Goal: Task Accomplishment & Management: Manage account settings

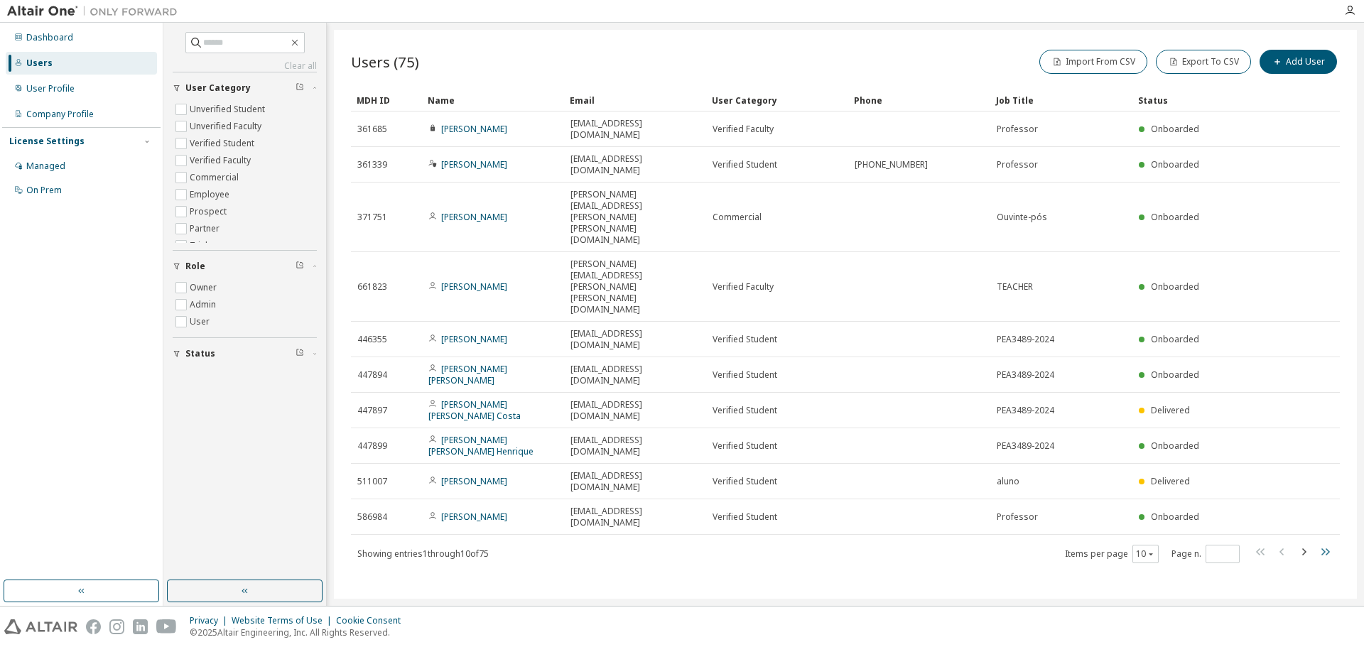
click at [1322, 548] on icon "button" at bounding box center [1325, 551] width 9 height 7
type input "*"
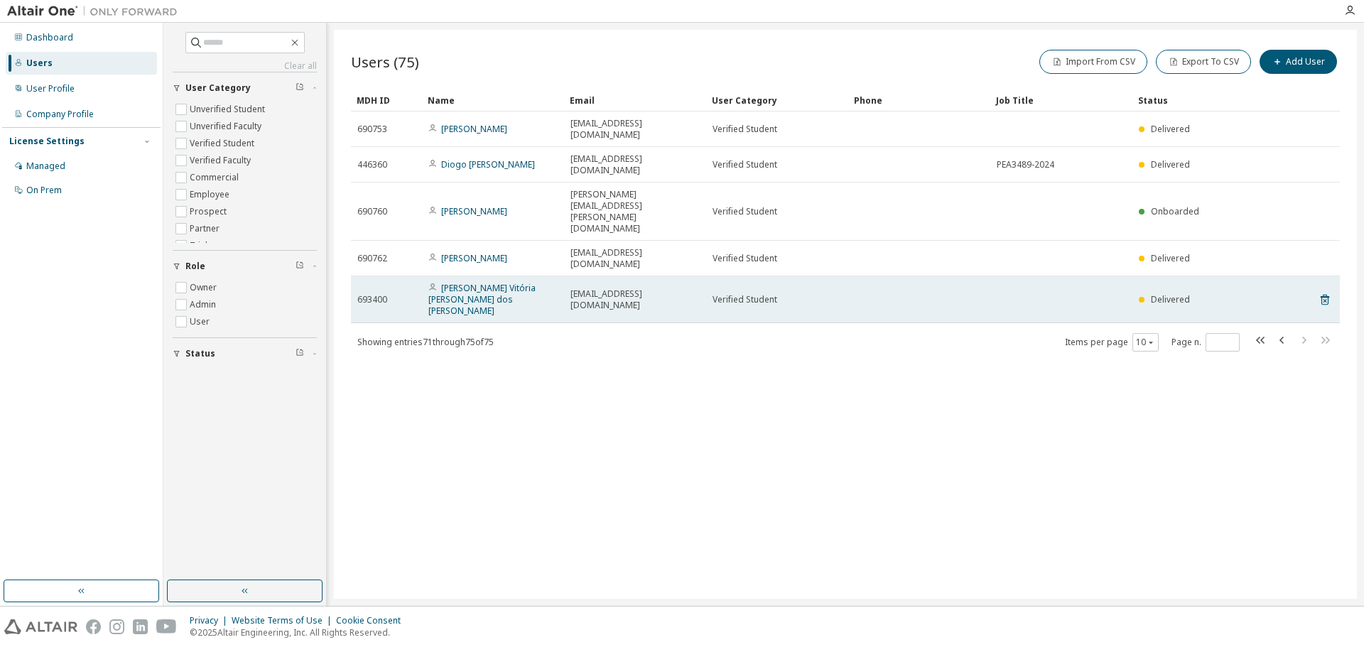
click at [1181, 293] on span "Delivered" at bounding box center [1170, 299] width 39 height 12
click at [467, 282] on link "[PERSON_NAME] Vitória [PERSON_NAME] dos [PERSON_NAME]" at bounding box center [481, 299] width 107 height 35
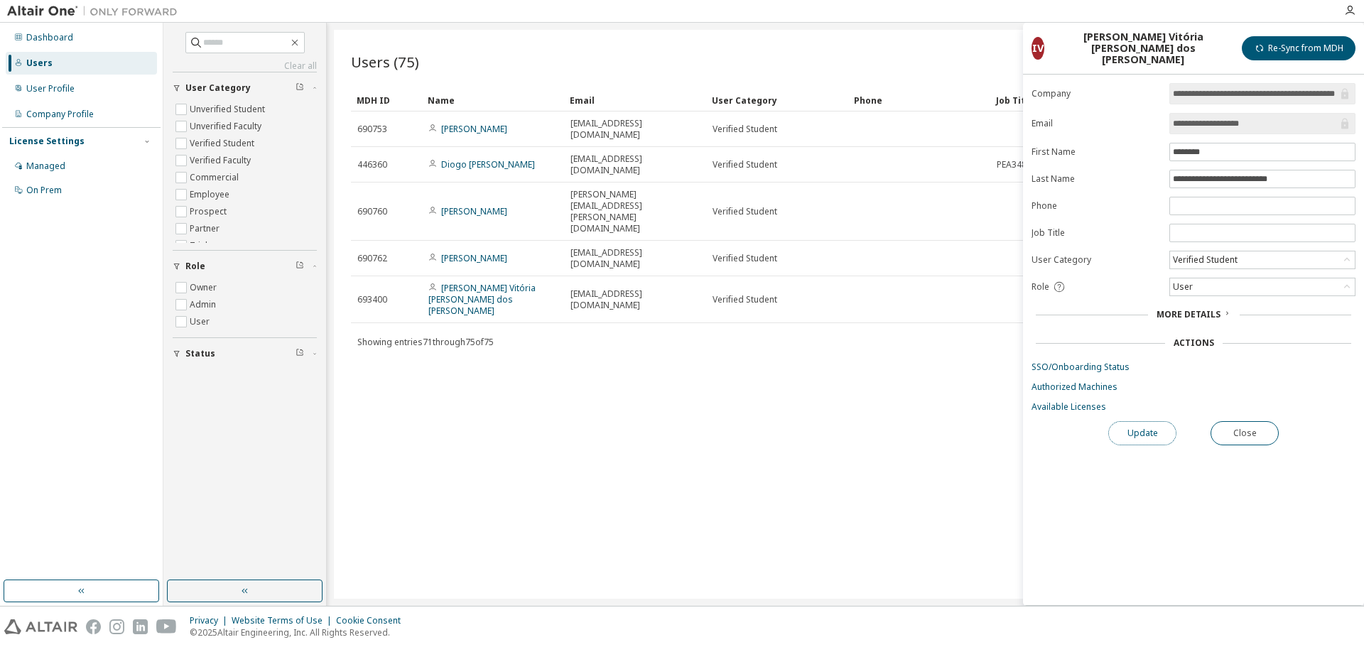
click at [1135, 424] on button "Update" at bounding box center [1142, 433] width 68 height 24
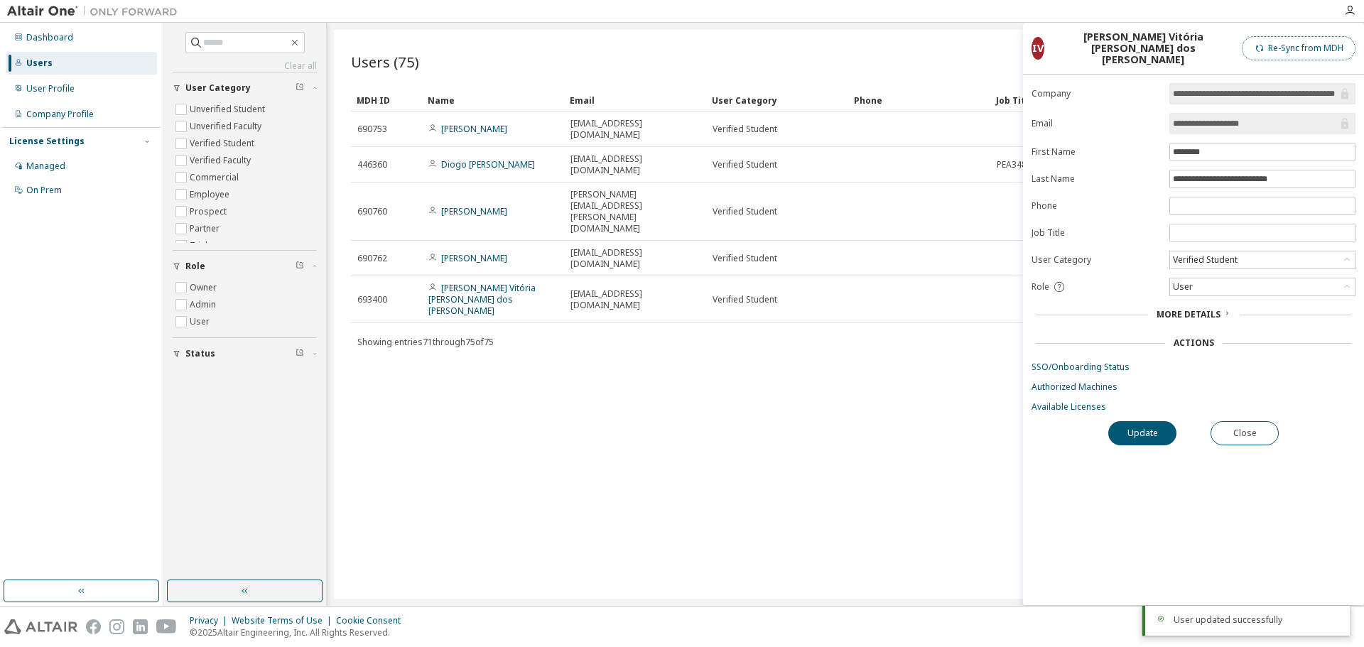
click at [1299, 38] on button "Re-Sync from MDH" at bounding box center [1299, 48] width 114 height 24
click at [1146, 426] on button "Update" at bounding box center [1142, 433] width 68 height 24
